Goal: Find specific page/section: Find specific page/section

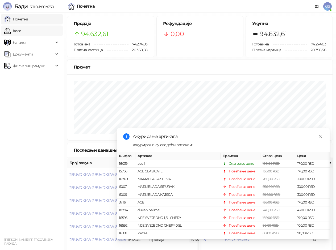
click at [21, 29] on link "Каса" at bounding box center [12, 31] width 17 height 11
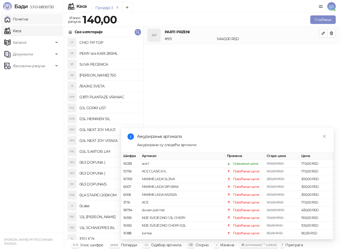
click at [28, 19] on link "Почетна" at bounding box center [16, 19] width 24 height 11
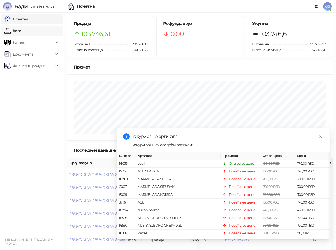
drag, startPoint x: 31, startPoint y: 35, endPoint x: 29, endPoint y: 29, distance: 6.4
click at [21, 35] on link "Каса" at bounding box center [12, 31] width 17 height 11
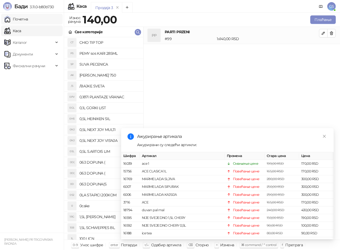
click at [28, 23] on link "Почетна" at bounding box center [16, 19] width 24 height 11
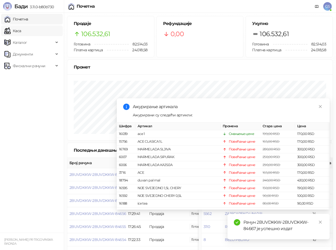
click at [21, 31] on link "Каса" at bounding box center [12, 31] width 17 height 11
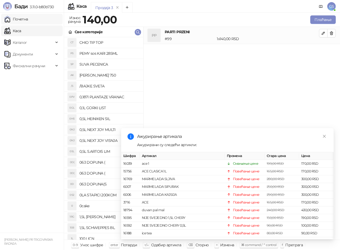
click at [28, 20] on link "Почетна" at bounding box center [16, 19] width 24 height 11
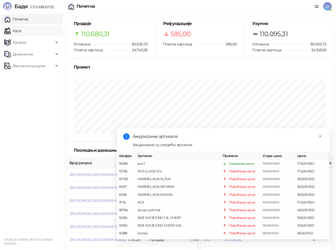
click at [21, 34] on link "Каса" at bounding box center [12, 31] width 17 height 11
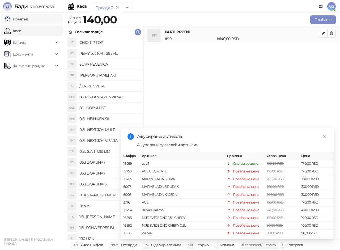
click at [28, 15] on link "Почетна" at bounding box center [16, 19] width 24 height 11
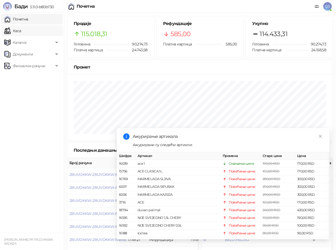
click at [21, 35] on link "Каса" at bounding box center [12, 31] width 17 height 11
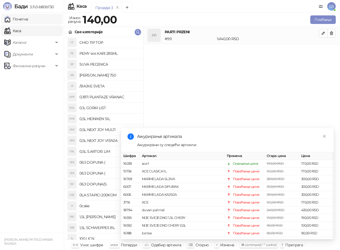
click at [28, 20] on link "Почетна" at bounding box center [16, 19] width 24 height 11
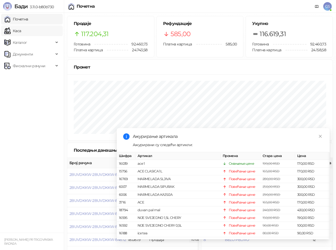
click at [21, 29] on link "Каса" at bounding box center [12, 31] width 17 height 11
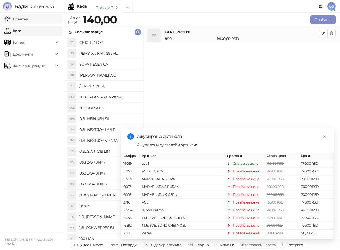
click at [28, 18] on link "Почетна" at bounding box center [16, 19] width 24 height 11
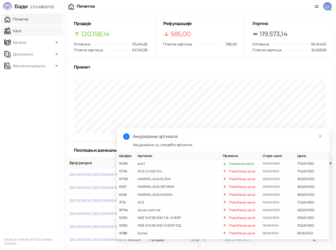
click at [21, 29] on link "Каса" at bounding box center [12, 31] width 17 height 11
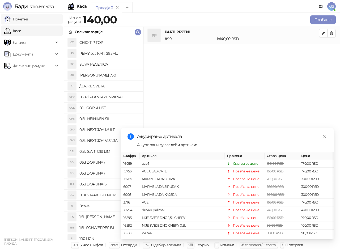
click at [28, 21] on link "Почетна" at bounding box center [16, 19] width 24 height 11
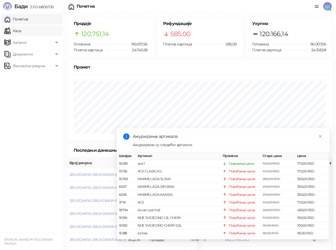
click at [21, 32] on link "Каса" at bounding box center [12, 31] width 17 height 11
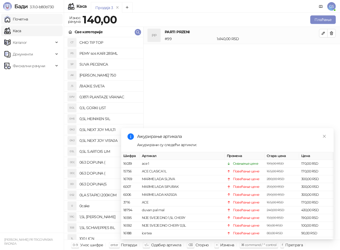
click at [28, 24] on link "Почетна" at bounding box center [16, 19] width 24 height 11
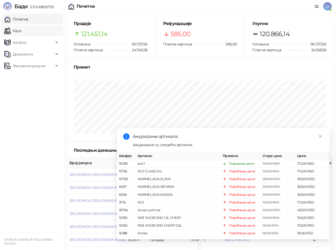
click at [21, 30] on link "Каса" at bounding box center [12, 31] width 17 height 11
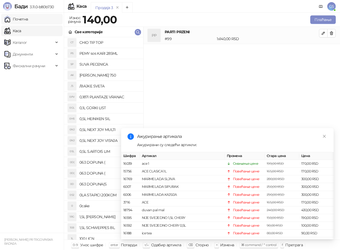
click at [27, 19] on link "Почетна" at bounding box center [16, 19] width 24 height 11
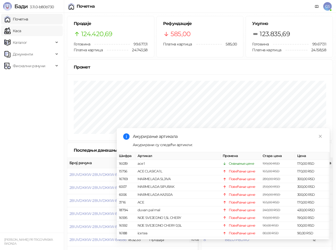
click at [21, 31] on link "Каса" at bounding box center [12, 31] width 17 height 11
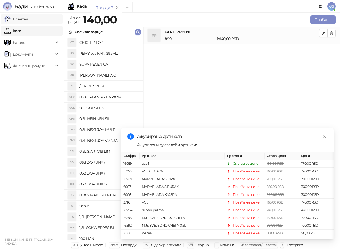
click at [28, 18] on link "Почетна" at bounding box center [16, 19] width 24 height 11
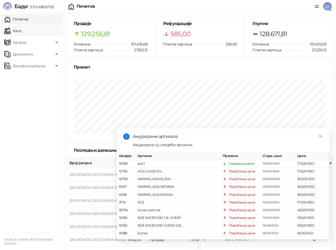
click at [21, 32] on link "Каса" at bounding box center [12, 31] width 17 height 11
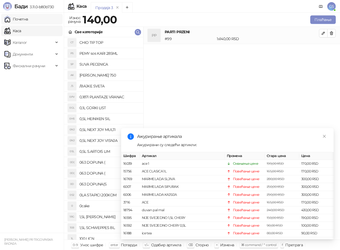
click at [26, 19] on link "Почетна" at bounding box center [16, 19] width 24 height 11
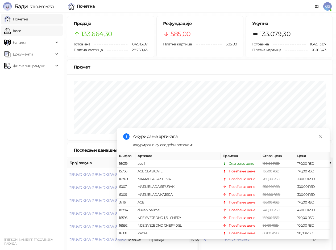
click at [21, 30] on link "Каса" at bounding box center [12, 31] width 17 height 11
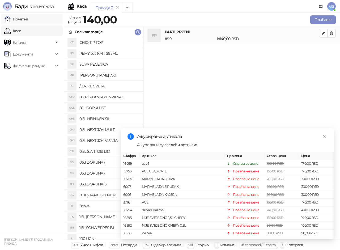
click at [28, 19] on link "Почетна" at bounding box center [16, 19] width 24 height 11
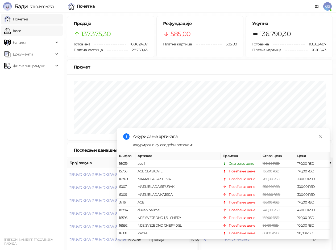
click at [21, 33] on link "Каса" at bounding box center [12, 31] width 17 height 11
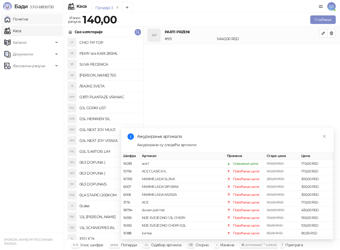
click at [28, 20] on link "Почетна" at bounding box center [16, 19] width 24 height 11
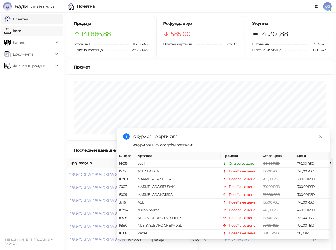
click at [19, 30] on link "Каса" at bounding box center [12, 31] width 17 height 11
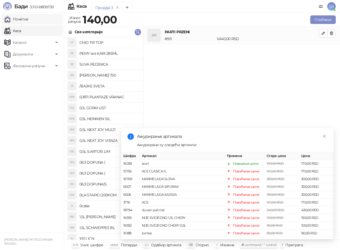
click at [23, 19] on link "Почетна" at bounding box center [16, 19] width 24 height 11
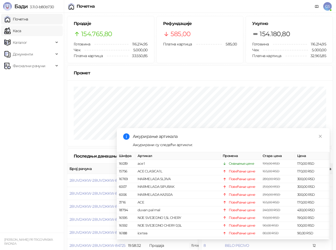
click at [21, 26] on link "Каса" at bounding box center [12, 31] width 17 height 11
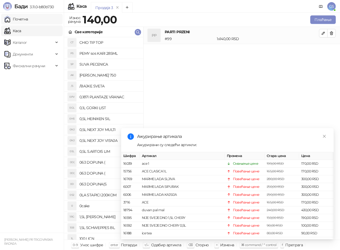
click at [27, 19] on link "Почетна" at bounding box center [16, 19] width 24 height 11
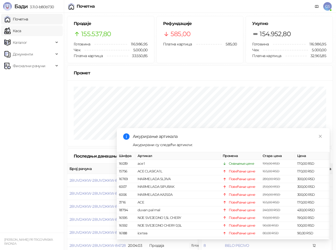
click at [16, 29] on link "Каса" at bounding box center [12, 31] width 17 height 11
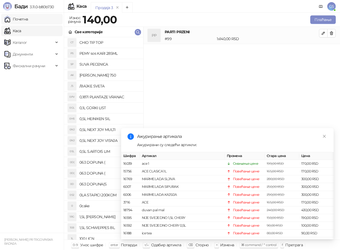
click at [18, 18] on link "Почетна" at bounding box center [16, 19] width 24 height 11
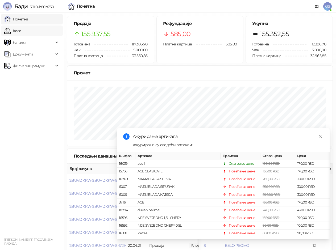
click at [21, 31] on link "Каса" at bounding box center [12, 31] width 17 height 11
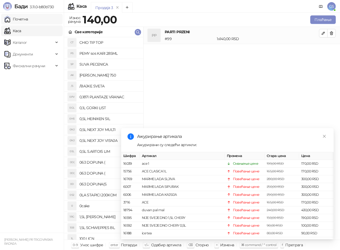
click at [25, 20] on link "Почетна" at bounding box center [16, 19] width 24 height 11
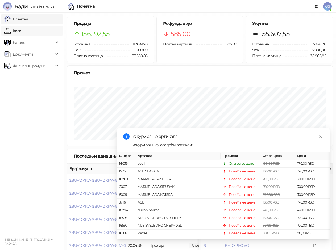
click at [21, 32] on link "Каса" at bounding box center [12, 31] width 17 height 11
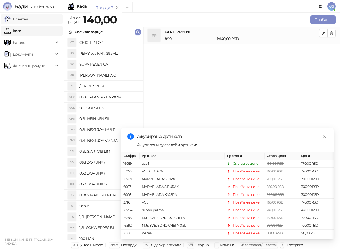
click at [28, 19] on link "Почетна" at bounding box center [16, 19] width 24 height 11
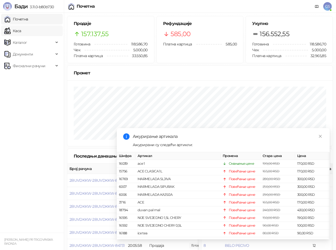
click at [16, 32] on link "Каса" at bounding box center [12, 31] width 17 height 11
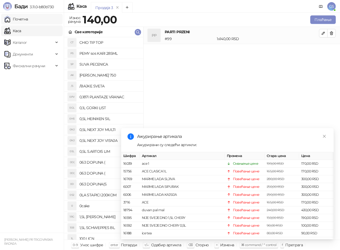
click at [21, 21] on link "Почетна" at bounding box center [16, 19] width 24 height 11
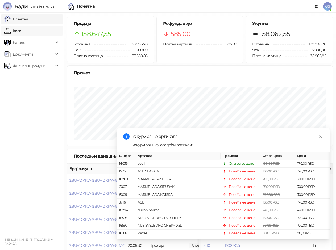
click at [21, 31] on link "Каса" at bounding box center [12, 31] width 17 height 11
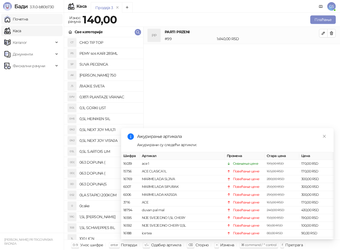
click at [28, 20] on link "Почетна" at bounding box center [16, 19] width 24 height 11
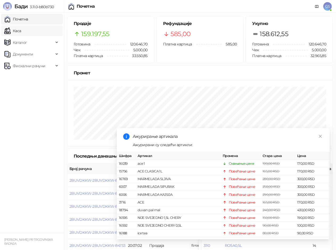
click at [21, 30] on link "Каса" at bounding box center [12, 31] width 17 height 11
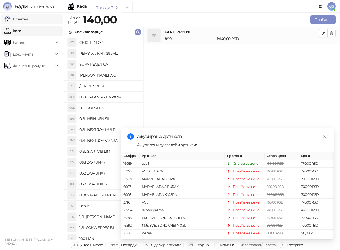
click at [27, 16] on link "Почетна" at bounding box center [16, 19] width 24 height 11
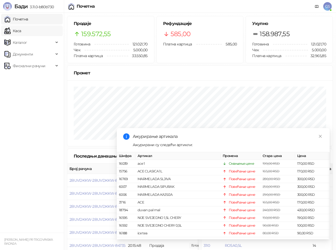
click at [21, 30] on link "Каса" at bounding box center [12, 31] width 17 height 11
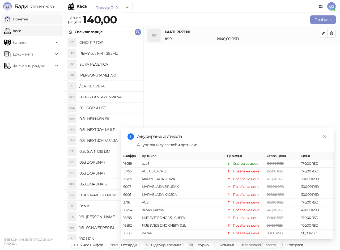
click at [23, 19] on link "Почетна" at bounding box center [16, 19] width 24 height 11
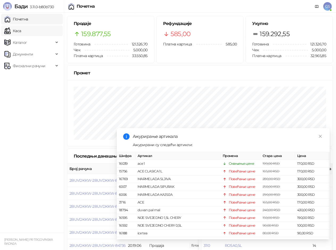
click at [21, 32] on link "Каса" at bounding box center [12, 31] width 17 height 11
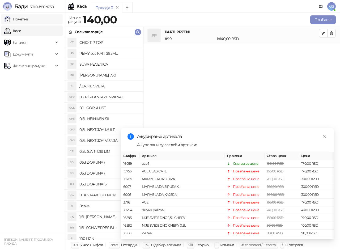
click at [28, 17] on link "Почетна" at bounding box center [16, 19] width 24 height 11
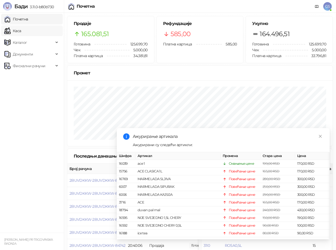
click at [21, 28] on link "Каса" at bounding box center [12, 31] width 17 height 11
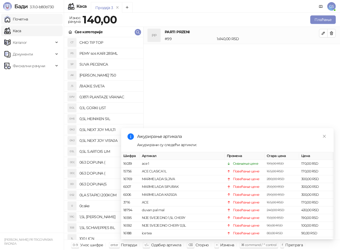
click at [28, 21] on link "Почетна" at bounding box center [16, 19] width 24 height 11
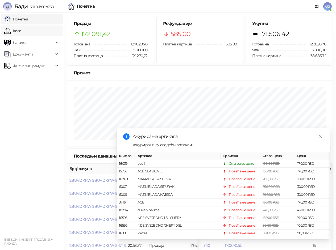
click at [21, 33] on link "Каса" at bounding box center [12, 31] width 17 height 11
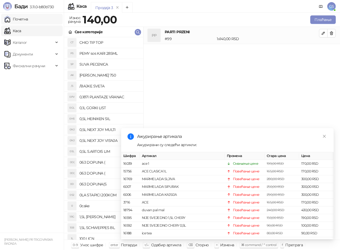
click at [28, 18] on link "Почетна" at bounding box center [16, 19] width 24 height 11
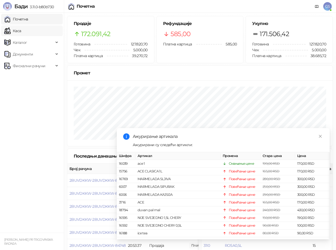
click at [21, 31] on link "Каса" at bounding box center [12, 31] width 17 height 11
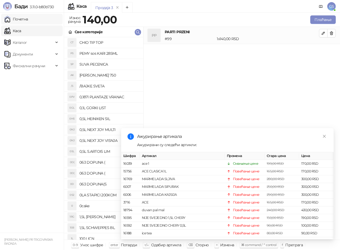
click at [28, 16] on link "Почетна" at bounding box center [16, 19] width 24 height 11
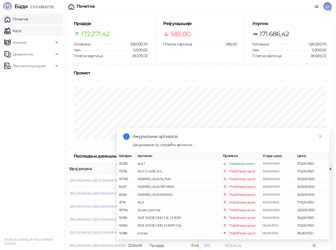
click at [21, 32] on link "Каса" at bounding box center [12, 31] width 17 height 11
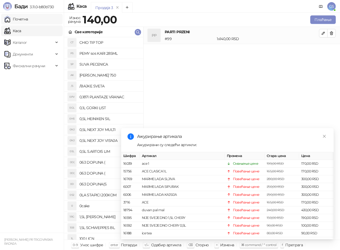
click at [28, 18] on link "Почетна" at bounding box center [16, 19] width 24 height 11
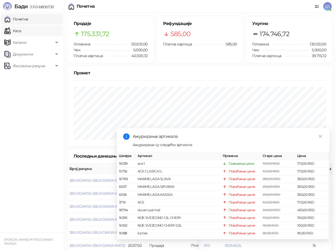
click at [21, 34] on link "Каса" at bounding box center [12, 31] width 17 height 11
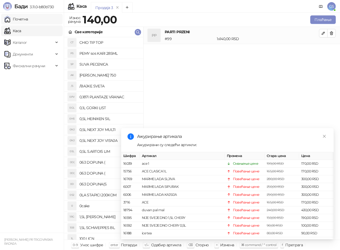
click at [28, 19] on link "Почетна" at bounding box center [16, 19] width 24 height 11
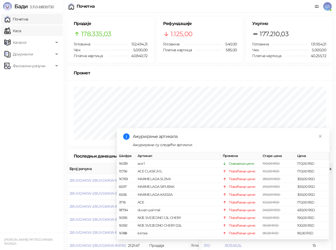
click at [21, 28] on link "Каса" at bounding box center [12, 31] width 17 height 11
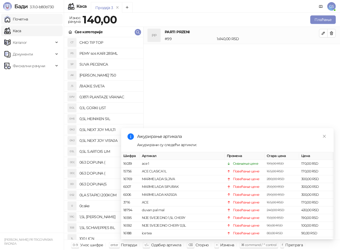
click at [26, 19] on link "Почетна" at bounding box center [16, 19] width 24 height 11
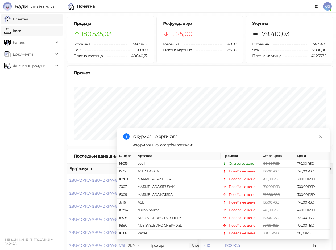
click at [21, 30] on link "Каса" at bounding box center [12, 31] width 17 height 11
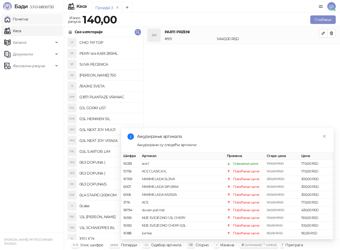
click at [23, 23] on link "Почетна" at bounding box center [16, 19] width 24 height 11
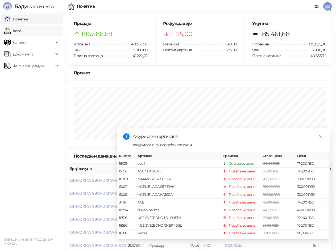
click at [21, 28] on link "Каса" at bounding box center [12, 31] width 17 height 11
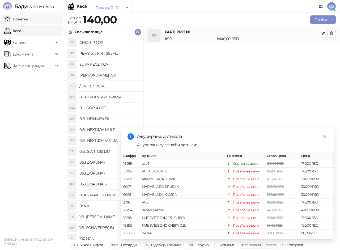
click at [28, 18] on link "Почетна" at bounding box center [16, 19] width 24 height 11
